Goal: Information Seeking & Learning: Learn about a topic

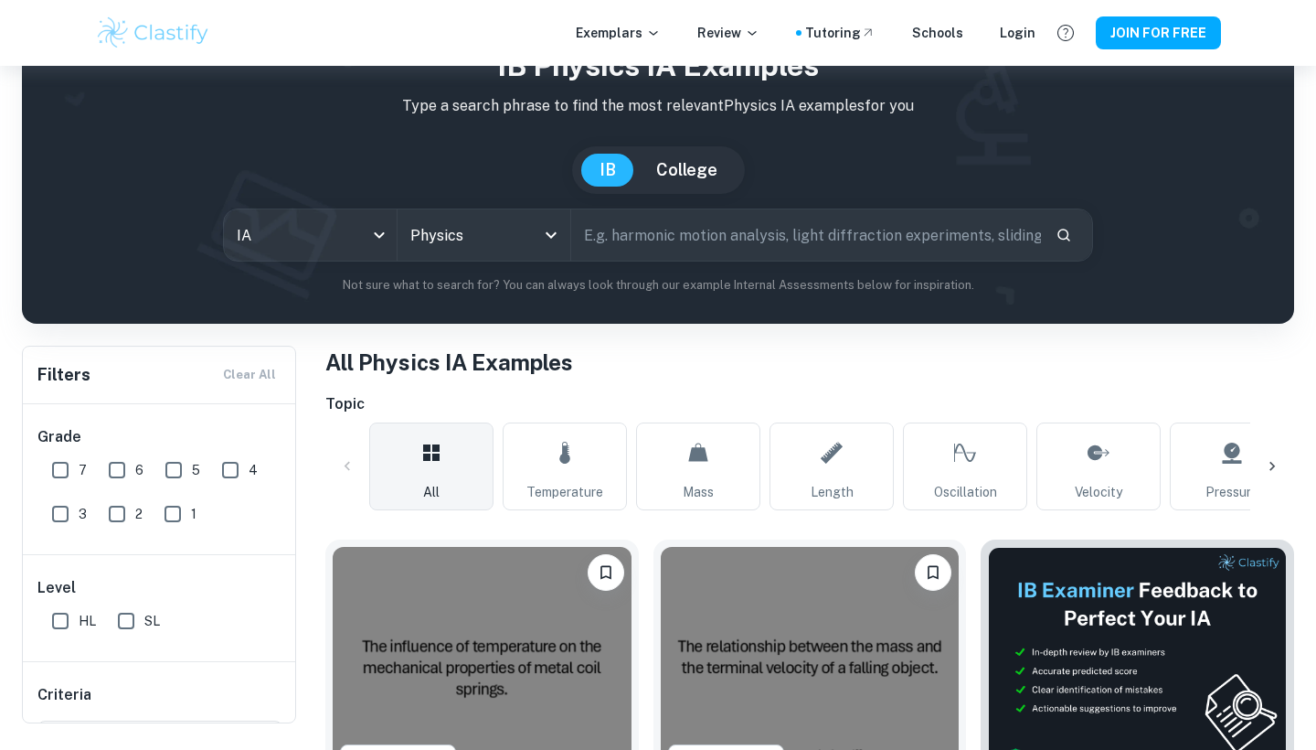
scroll to position [162, 0]
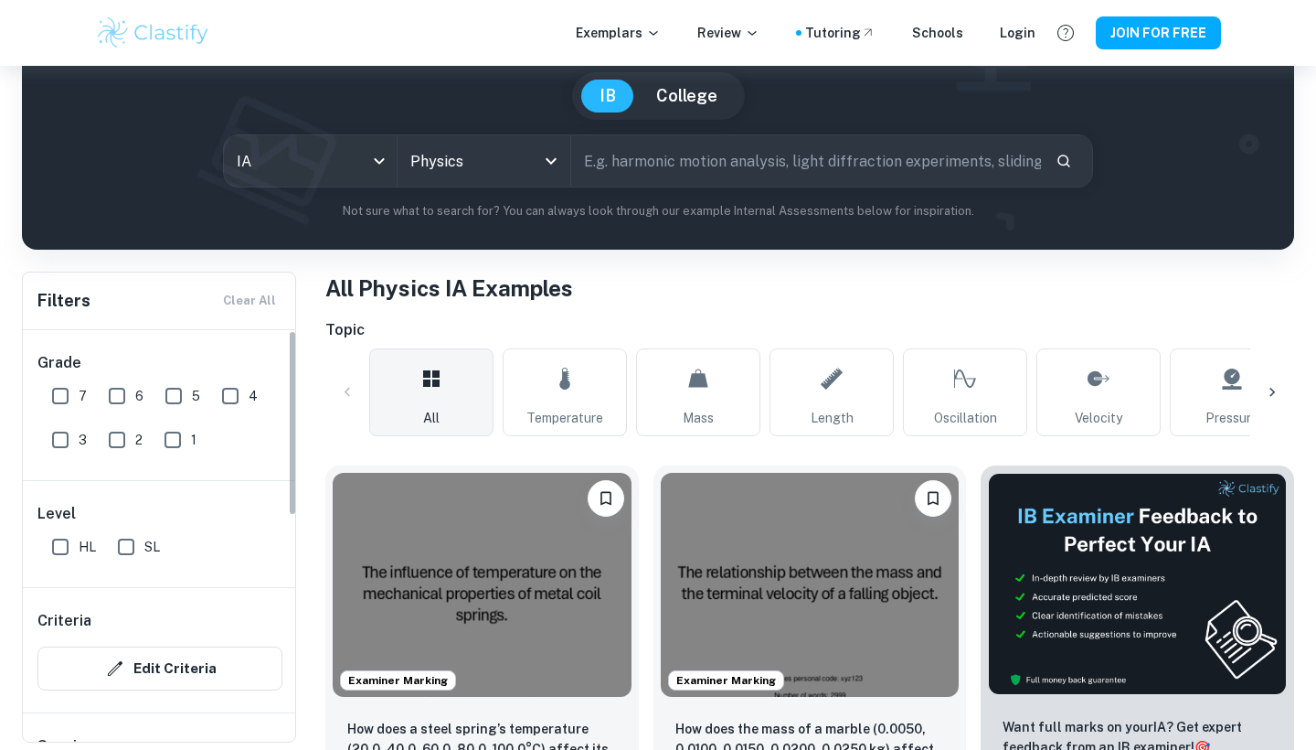
click at [61, 401] on input "7" at bounding box center [60, 396] width 37 height 37
checkbox input "true"
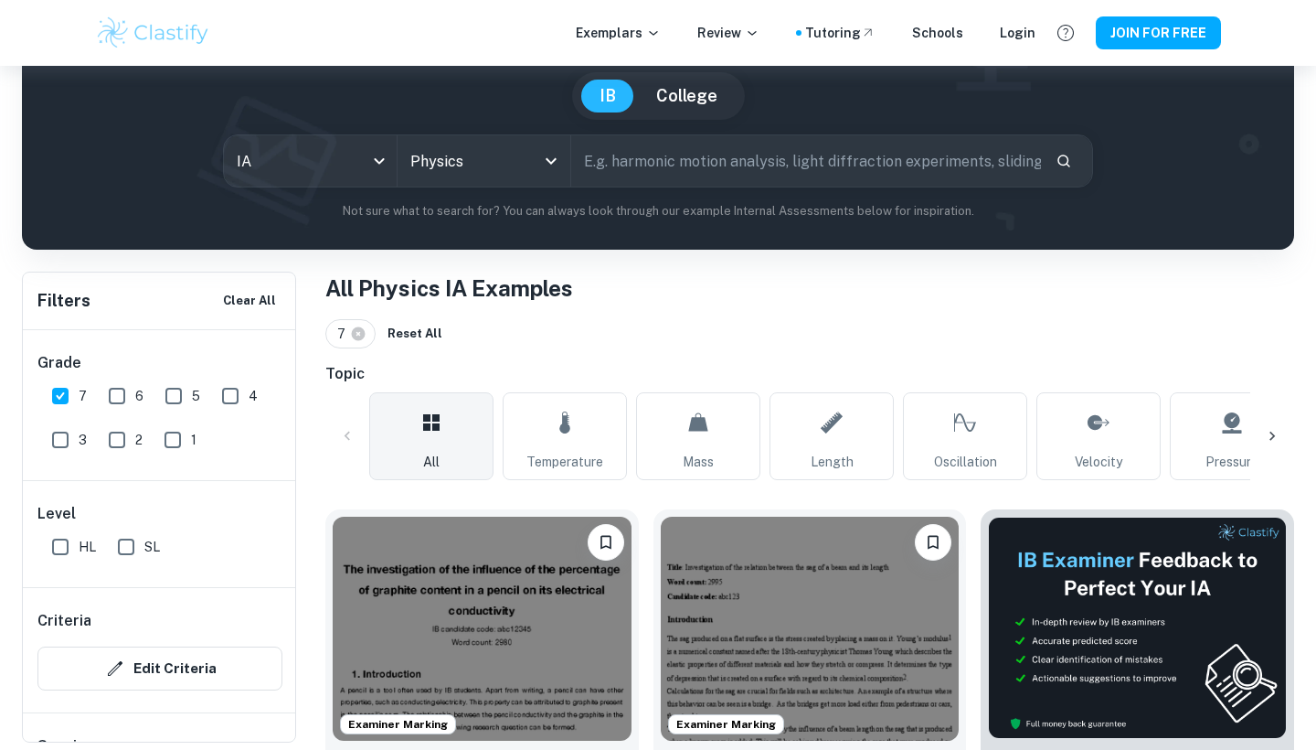
click at [58, 545] on input "HL" at bounding box center [60, 546] width 37 height 37
checkbox input "true"
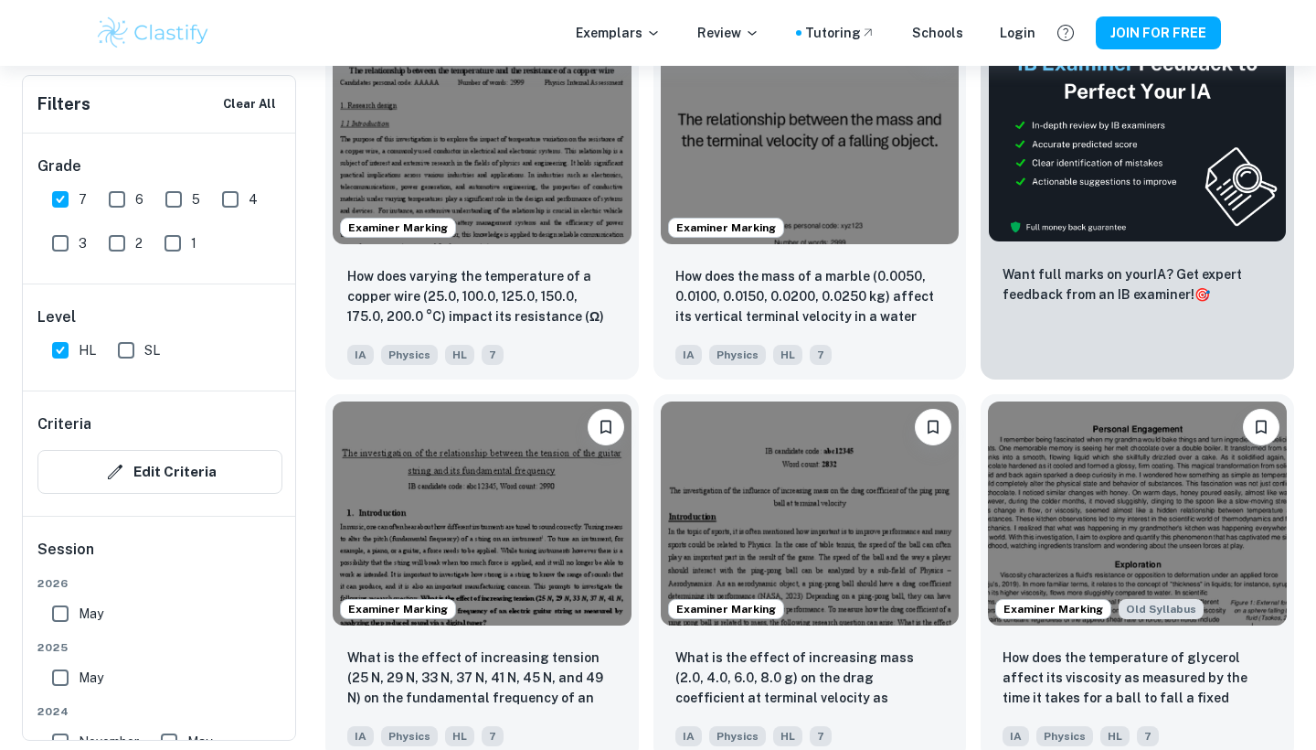
scroll to position [660, 0]
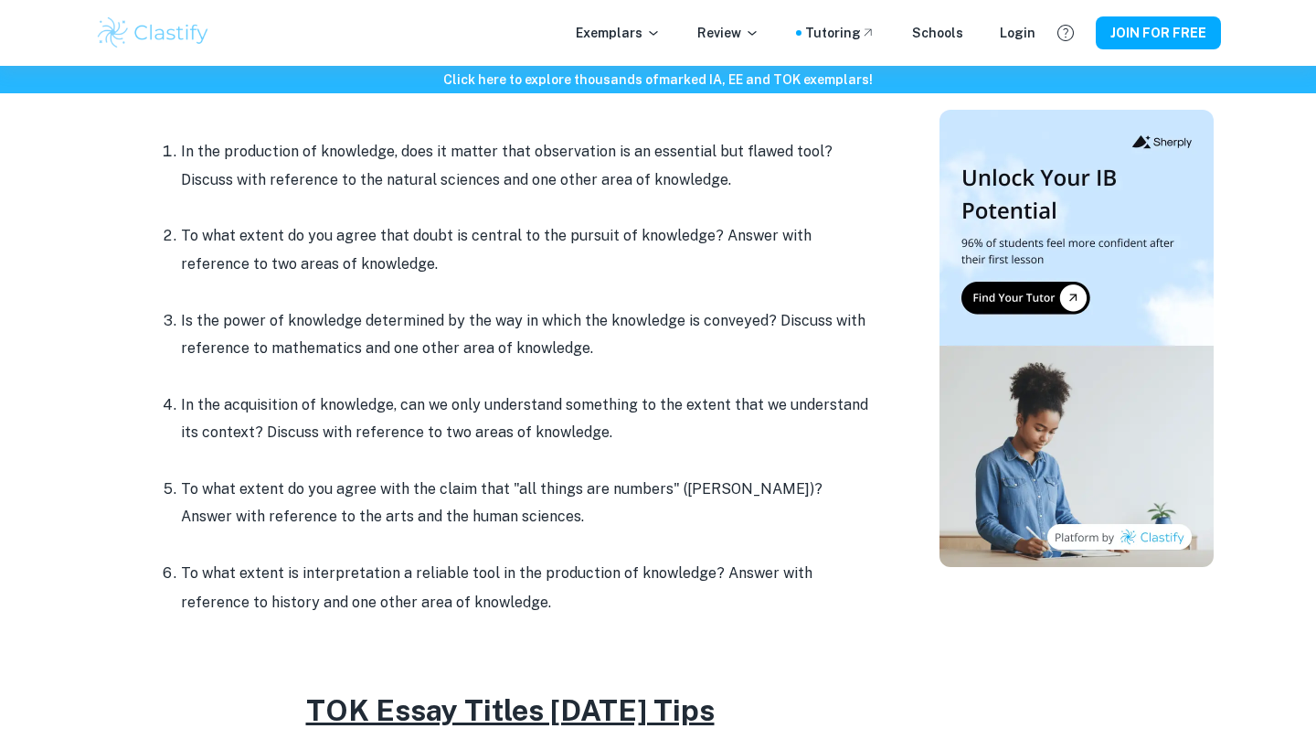
scroll to position [805, 0]
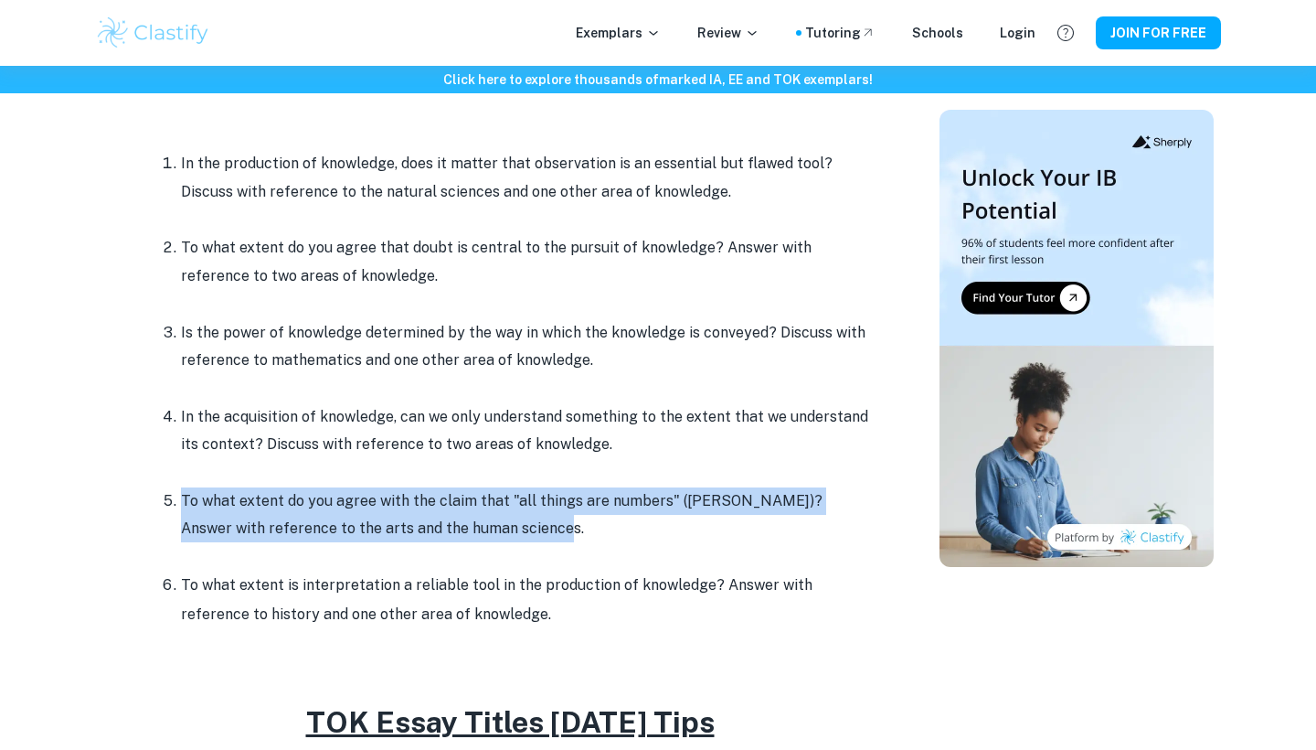
drag, startPoint x: 516, startPoint y: 524, endPoint x: 170, endPoint y: 496, distance: 346.7
click at [181, 496] on p "To what extent do you agree with the claim that "all things are numbers" ([PERS…" at bounding box center [528, 515] width 695 height 56
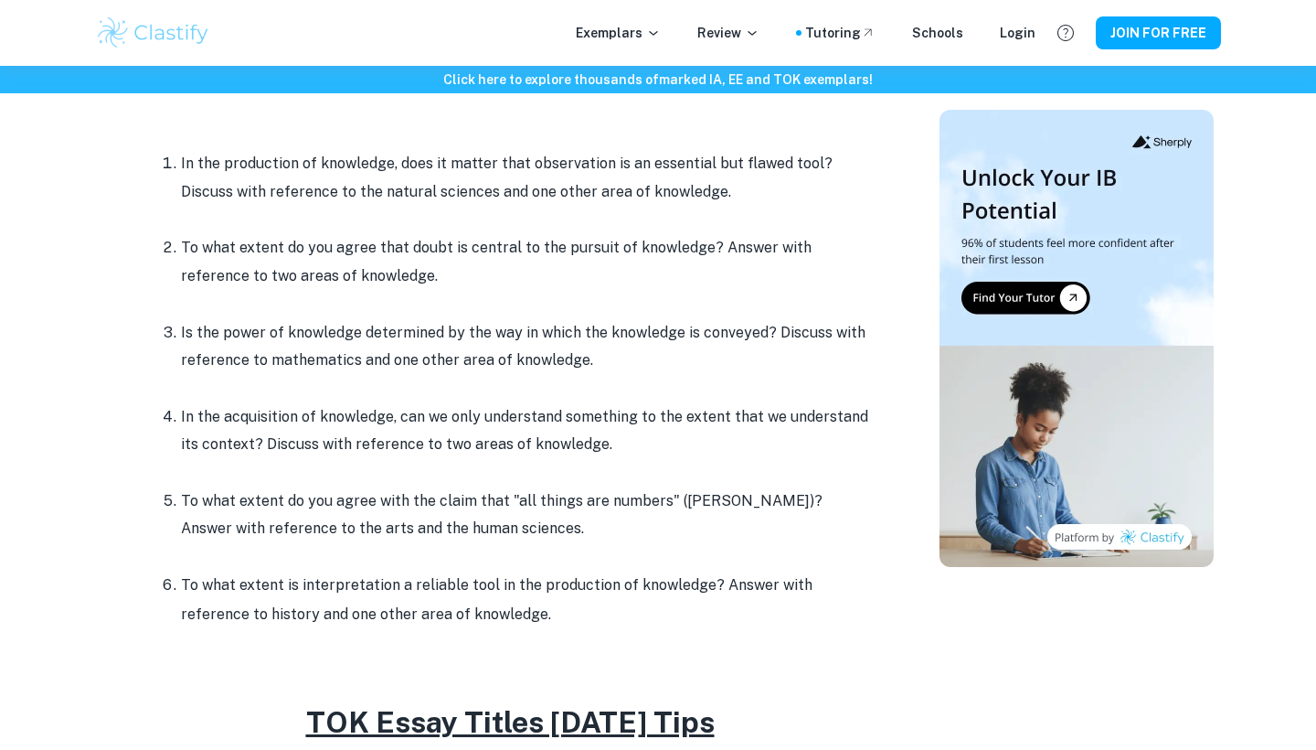
click at [438, 545] on p at bounding box center [528, 556] width 695 height 27
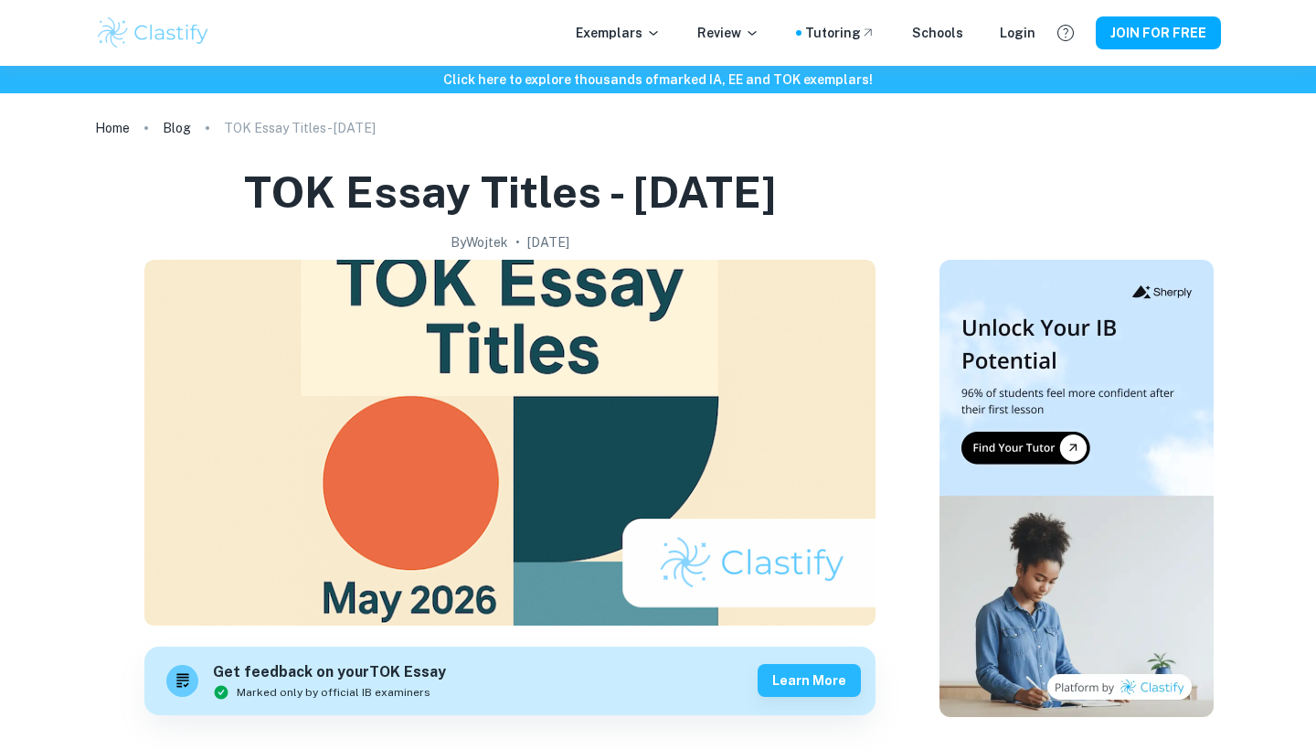
scroll to position [0, 0]
